Goal: Find specific page/section: Find specific page/section

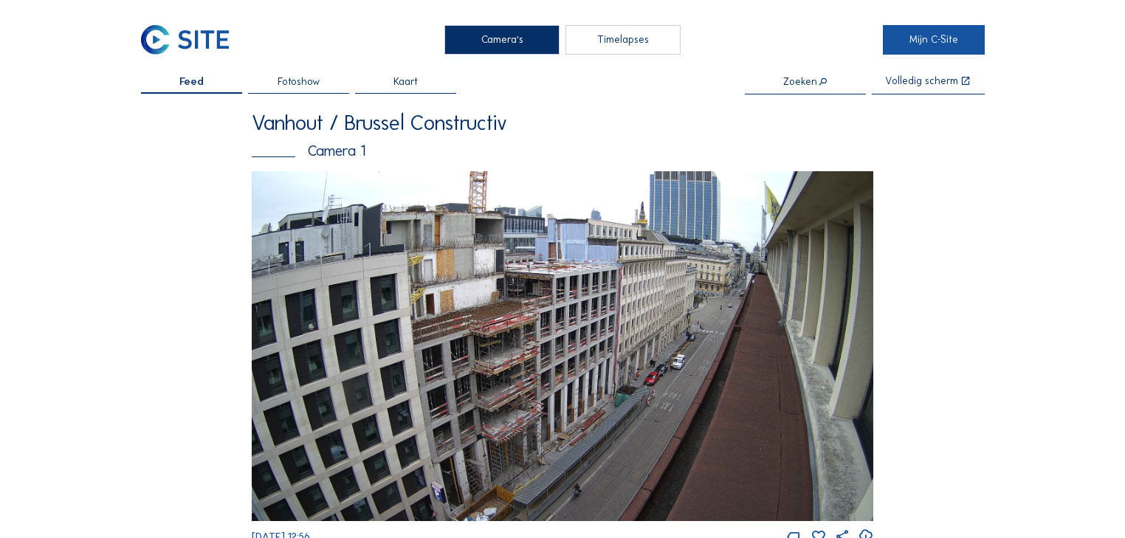
click at [930, 44] on link "Mijn C-Site" at bounding box center [933, 40] width 101 height 30
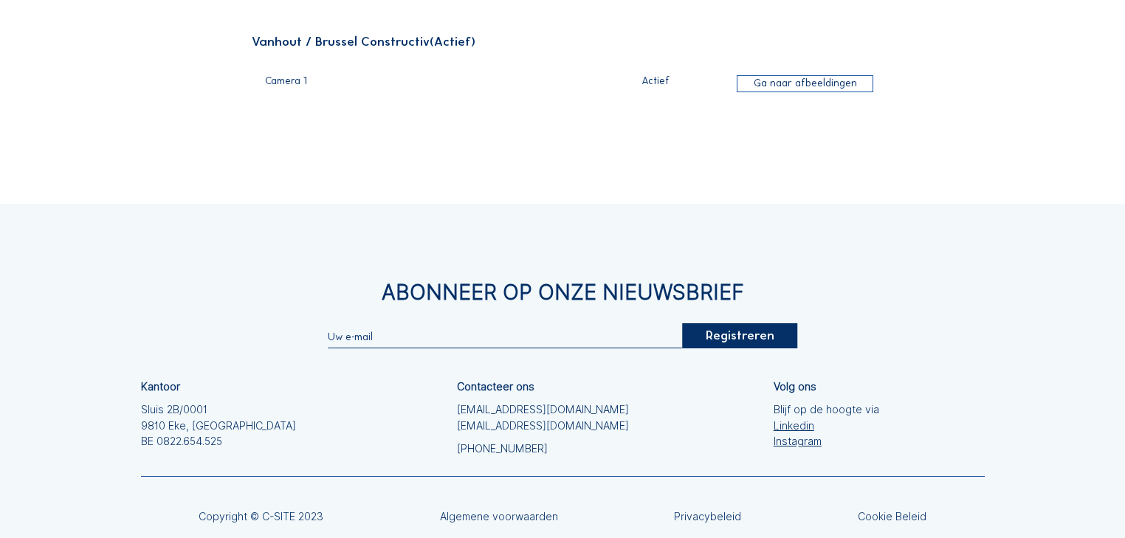
scroll to position [118, 0]
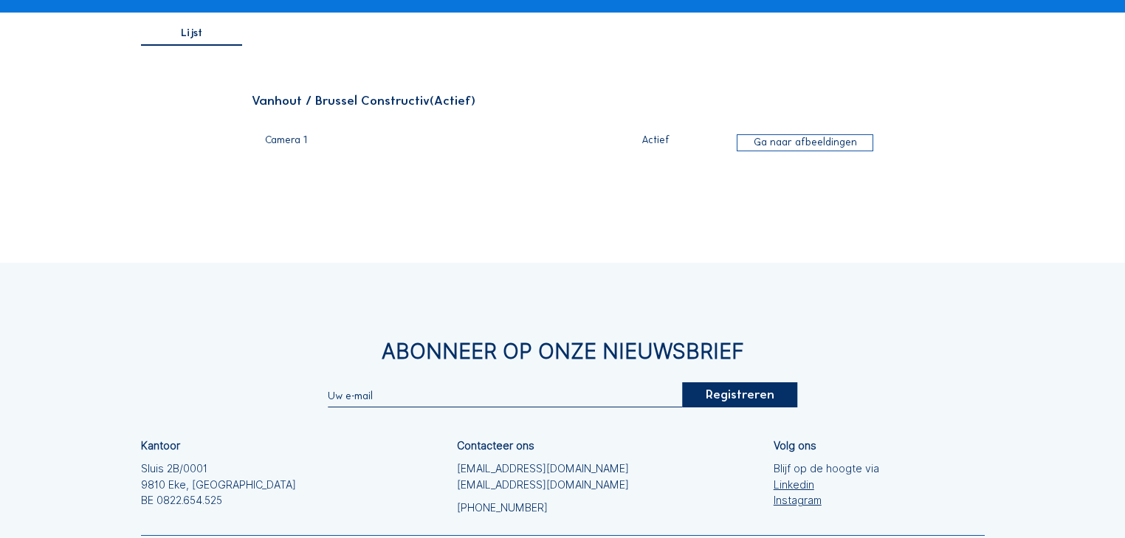
click at [837, 142] on div "Ga naar afbeeldingen" at bounding box center [804, 143] width 137 height 18
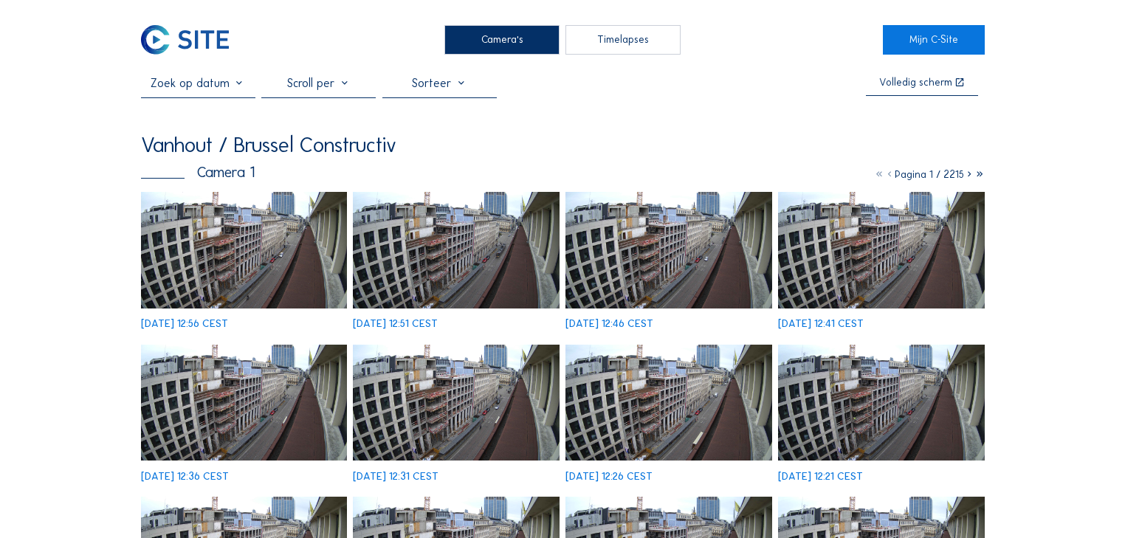
click at [260, 252] on img at bounding box center [244, 250] width 207 height 116
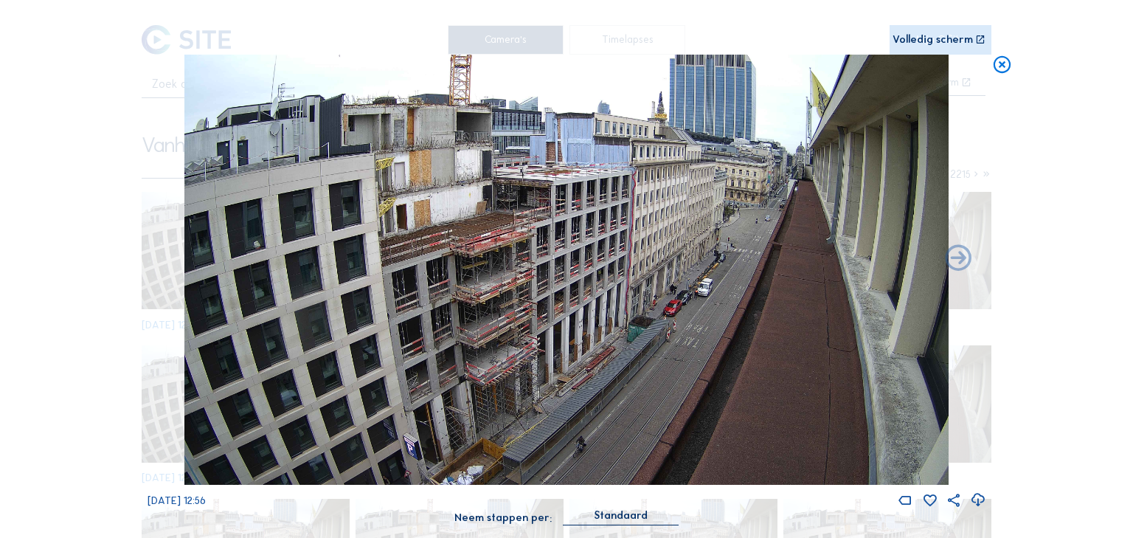
click at [77, 102] on div "Scroll om door de tijd te reizen | Druk op de 'Alt'-knop + scroll om te Zoomen …" at bounding box center [566, 269] width 1133 height 538
